Goal: Register for event/course

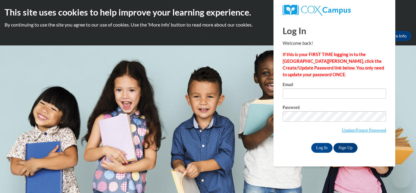
type input "arielcrawford19@icloud.com"
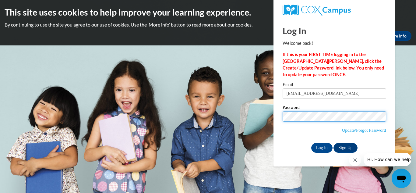
click at [311, 143] on input "Log In" at bounding box center [321, 148] width 21 height 10
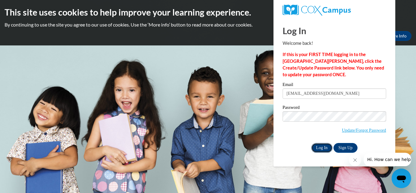
click at [321, 148] on input "Log In" at bounding box center [321, 148] width 21 height 10
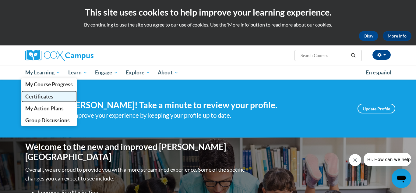
click at [46, 98] on span "Certificates" at bounding box center [39, 96] width 28 height 6
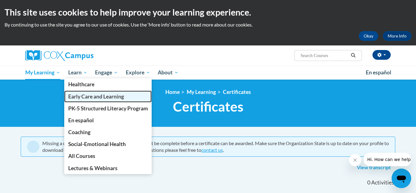
click at [87, 96] on span "Early Care and Learning" at bounding box center [96, 96] width 56 height 6
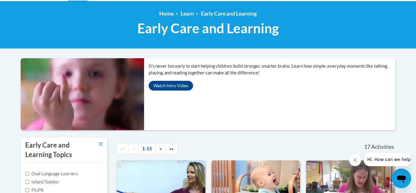
scroll to position [80, 0]
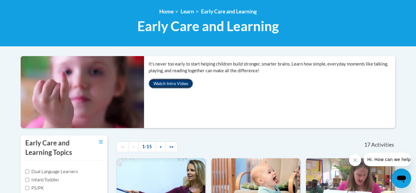
click at [181, 82] on button "Watch Intro Video" at bounding box center [171, 84] width 44 height 10
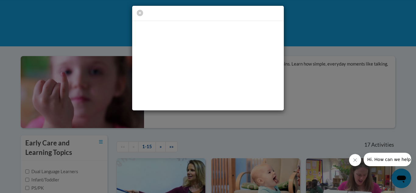
click at [299, 85] on div at bounding box center [208, 58] width 416 height 116
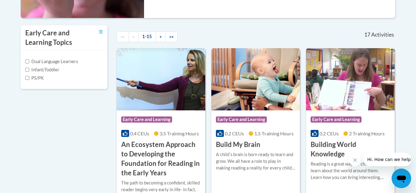
scroll to position [194, 0]
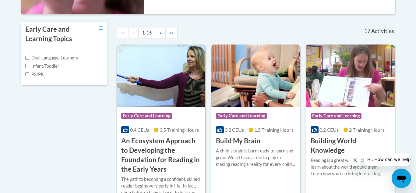
click at [165, 77] on img at bounding box center [161, 75] width 89 height 62
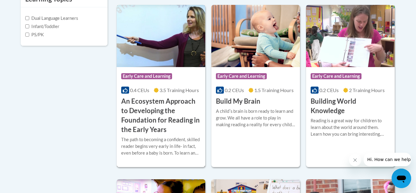
scroll to position [251, 0]
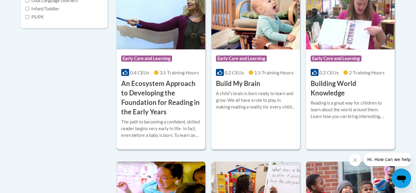
click at [180, 52] on div "Course Category: Early Care and Learning 0.4 CEUs 3.5 Training Hours COURSE An …" at bounding box center [161, 82] width 89 height 67
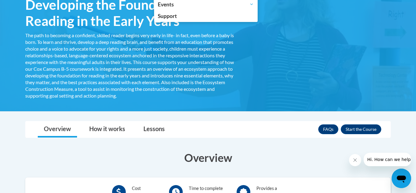
scroll to position [130, 0]
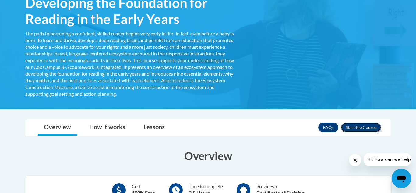
click at [368, 128] on button "Enroll" at bounding box center [361, 128] width 41 height 10
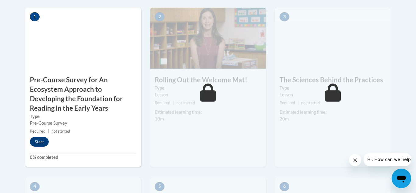
scroll to position [225, 0]
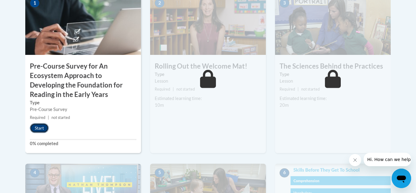
click at [42, 126] on button "Start" at bounding box center [39, 128] width 19 height 10
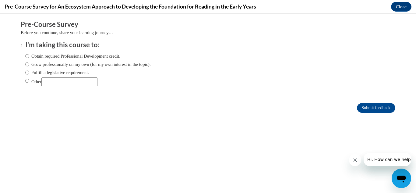
scroll to position [0, 0]
click at [87, 56] on label "Obtain required Professional Development credit." at bounding box center [72, 56] width 95 height 7
click at [29, 56] on input "Obtain required Professional Development credit." at bounding box center [27, 56] width 4 height 7
radio input "true"
click at [385, 107] on input "Submit feedback" at bounding box center [376, 108] width 38 height 10
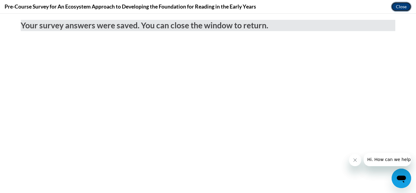
click at [401, 5] on button "Close" at bounding box center [401, 7] width 20 height 10
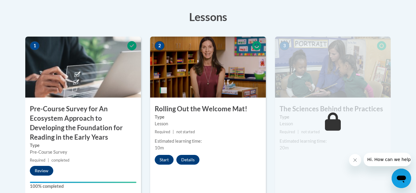
scroll to position [184, 0]
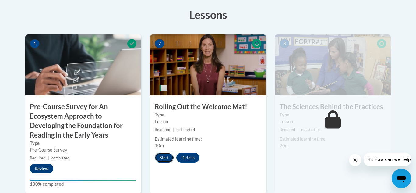
click at [165, 154] on button "Start" at bounding box center [164, 158] width 19 height 10
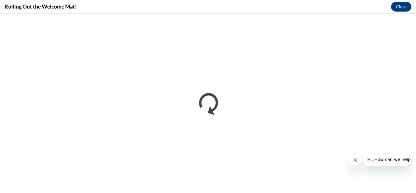
scroll to position [0, 0]
click at [351, 161] on button "Close message from company" at bounding box center [355, 160] width 12 height 12
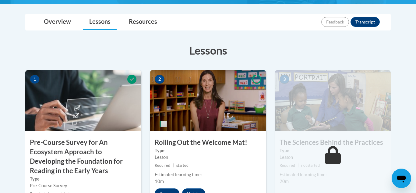
scroll to position [176, 0]
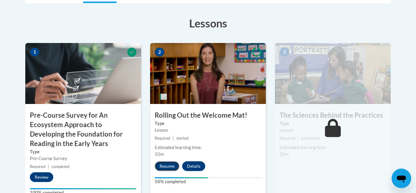
click at [169, 165] on button "Resume" at bounding box center [167, 166] width 25 height 10
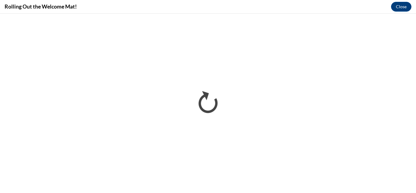
scroll to position [0, 0]
